Goal: Complete application form

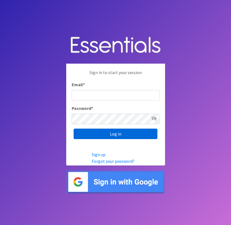
type input "[EMAIL_ADDRESS][DOMAIN_NAME]"
click at [115, 134] on input "Log in" at bounding box center [116, 133] width 84 height 10
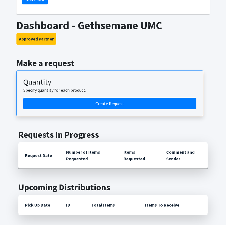
scroll to position [330, 0]
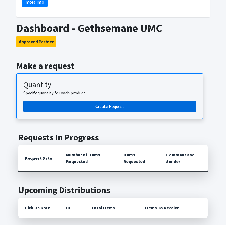
click at [112, 100] on link "Create Request" at bounding box center [109, 106] width 173 height 12
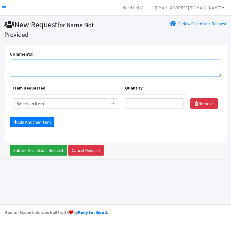
click at [67, 61] on textarea "Comments:" at bounding box center [116, 67] width 212 height 17
drag, startPoint x: 42, startPoint y: 64, endPoint x: 22, endPoint y: 63, distance: 20.1
click at [22, 63] on textarea "This order is for [DEMOGRAPHIC_DATA], [STREET_ADDRESS]." at bounding box center [116, 67] width 212 height 17
click at [175, 64] on textarea "This is [DEMOGRAPHIC_DATA], [STREET_ADDRESS]." at bounding box center [116, 67] width 212 height 17
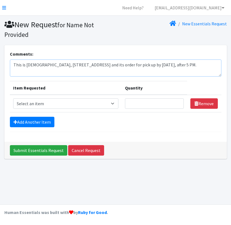
type textarea "This is [DEMOGRAPHIC_DATA], [STREET_ADDRESS] and its order for pick up by [DATE…"
click at [115, 104] on select "Select an item 2T3T(30/child) 3T4T(30/child) 4T5T(30/child) Cloth Diaper Kit (s…" at bounding box center [66, 103] width 106 height 10
select select "953"
click at [13, 98] on select "Select an item 2T3T(30/child) 3T4T(30/child) 4T5T(30/child) Cloth Diaper Kit (s…" at bounding box center [66, 103] width 106 height 10
click at [138, 104] on input "Quantity" at bounding box center [154, 103] width 59 height 10
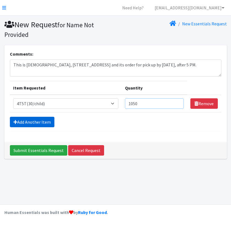
type input "1050"
click at [26, 121] on link "Add Another Item" at bounding box center [32, 122] width 45 height 10
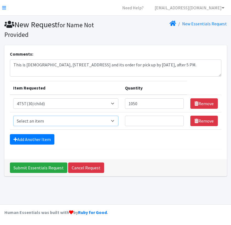
click at [26, 121] on select "Select an item 2T3T(30/child) 3T4T(30/child) 4T5T(30/child) Cloth Diaper Kit (s…" at bounding box center [66, 120] width 106 height 10
select select "950"
click at [13, 115] on select "Select an item 2T3T(30/child) 3T4T(30/child) 4T5T(30/child) Cloth Diaper Kit (s…" at bounding box center [66, 120] width 106 height 10
click at [138, 121] on input "Quantity" at bounding box center [154, 120] width 59 height 10
type input "200"
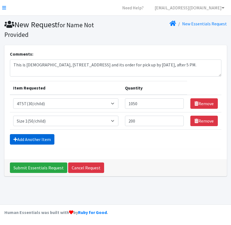
click at [46, 137] on link "Add Another Item" at bounding box center [32, 139] width 45 height 10
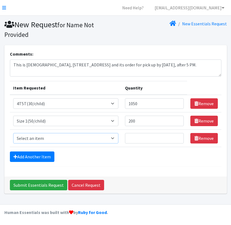
click at [45, 137] on select "Select an item 2T3T(30/child) 3T4T(30/child) 4T5T(30/child) Cloth Diaper Kit (s…" at bounding box center [66, 138] width 106 height 10
select select "951"
click at [13, 133] on select "Select an item 2T3T(30/child) 3T4T(30/child) 4T5T(30/child) Cloth Diaper Kit (s…" at bounding box center [66, 138] width 106 height 10
click at [143, 140] on input "Quantity" at bounding box center [154, 138] width 59 height 10
type input "400"
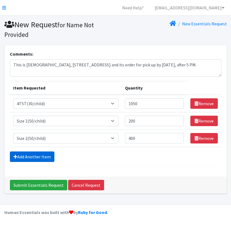
click at [42, 155] on link "Add Another Item" at bounding box center [32, 156] width 45 height 10
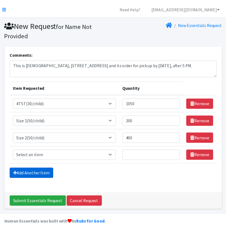
scroll to position [11, 0]
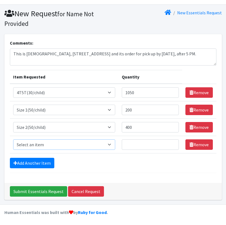
click at [34, 145] on select "Select an item 2T3T(30/child) 3T4T(30/child) 4T5T(30/child) Cloth Diaper Kit (s…" at bounding box center [64, 144] width 102 height 10
select select "964"
click at [13, 139] on select "Select an item 2T3T(30/child) 3T4T(30/child) 4T5T(30/child) Cloth Diaper Kit (s…" at bounding box center [64, 144] width 102 height 10
click at [130, 143] on input "Quantity" at bounding box center [150, 144] width 57 height 10
type input "3000"
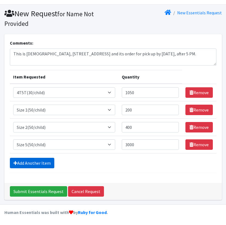
click at [42, 164] on link "Add Another Item" at bounding box center [32, 162] width 45 height 10
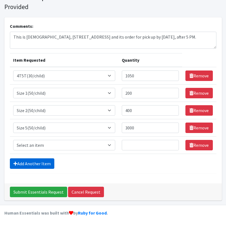
scroll to position [28, 0]
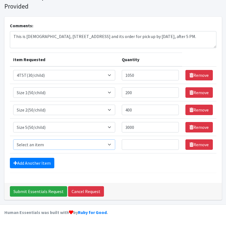
click at [33, 143] on select "Select an item 2T3T(30/child) 3T4T(30/child) 4T5T(30/child) Cloth Diaper Kit (s…" at bounding box center [64, 144] width 102 height 10
select select "966"
click at [13, 139] on select "Select an item 2T3T(30/child) 3T4T(30/child) 4T5T(30/child) Cloth Diaper Kit (s…" at bounding box center [64, 144] width 102 height 10
click at [139, 146] on input "Quantity" at bounding box center [150, 144] width 57 height 10
type input "3000"
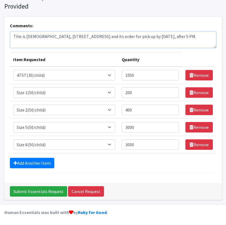
click at [130, 42] on textarea "This is [DEMOGRAPHIC_DATA], [STREET_ADDRESS] and its order for pick up by [DATE…" at bounding box center [113, 39] width 207 height 17
click at [15, 34] on textarea "This is [DEMOGRAPHIC_DATA], [STREET_ADDRESS] and its order for pick up by [DATE…" at bounding box center [113, 39] width 207 height 17
click at [154, 42] on textarea "To aid [PERSON_NAME]'s time frame, his is [DEMOGRAPHIC_DATA], [STREET_ADDRESS] …" at bounding box center [113, 39] width 207 height 17
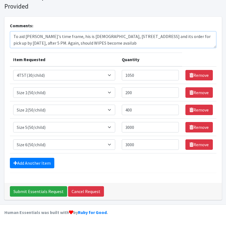
scroll to position [5, 0]
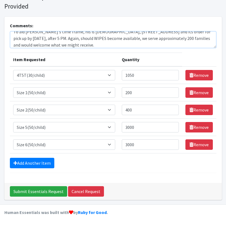
click at [145, 45] on textarea "To aid [PERSON_NAME]'s time frame, his is [DEMOGRAPHIC_DATA], [STREET_ADDRESS] …" at bounding box center [113, 39] width 207 height 17
click at [193, 45] on textarea "To aid [PERSON_NAME]'s time frame, his is [DEMOGRAPHIC_DATA], [STREET_ADDRESS] …" at bounding box center [113, 39] width 207 height 17
click at [199, 38] on textarea "To aid [PERSON_NAME]'s time frame, his is [DEMOGRAPHIC_DATA], [STREET_ADDRESS] …" at bounding box center [113, 39] width 207 height 17
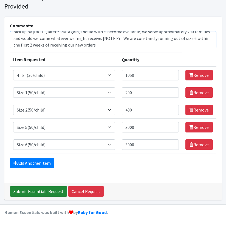
type textarea "To aid [PERSON_NAME]'s time frame, his is [DEMOGRAPHIC_DATA], [STREET_ADDRESS] …"
click at [35, 191] on input "Submit Essentials Request" at bounding box center [38, 191] width 57 height 10
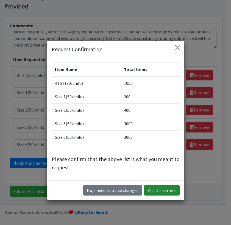
click at [159, 191] on button "Yes, it's correct" at bounding box center [161, 190] width 35 height 10
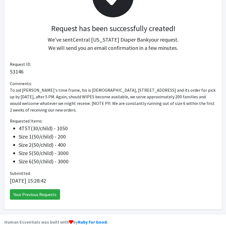
scroll to position [74, 0]
